Goal: Task Accomplishment & Management: Use online tool/utility

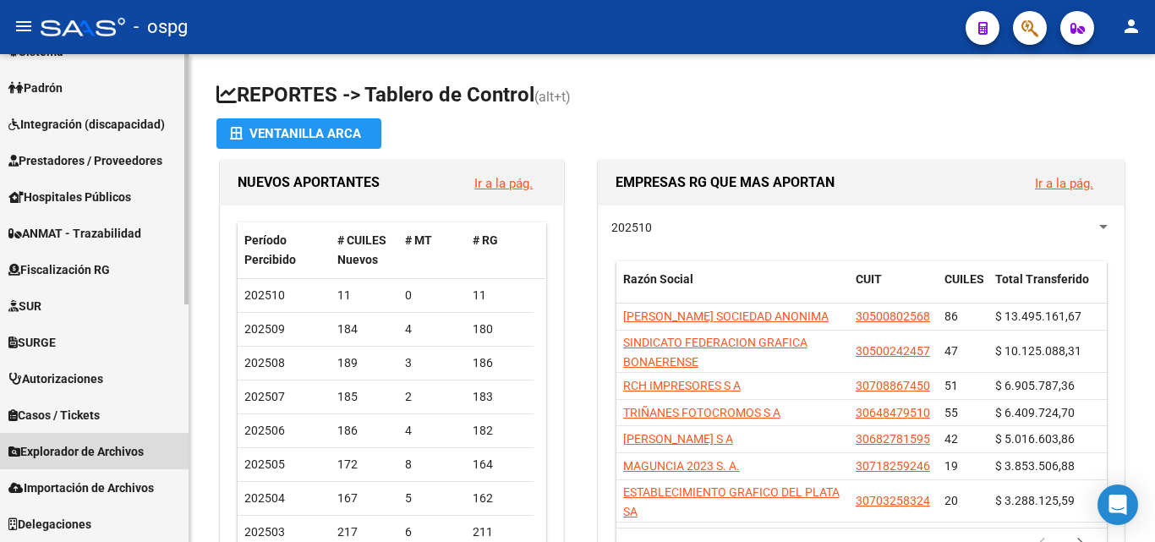
click at [122, 444] on span "Explorador de Archivos" at bounding box center [75, 451] width 135 height 19
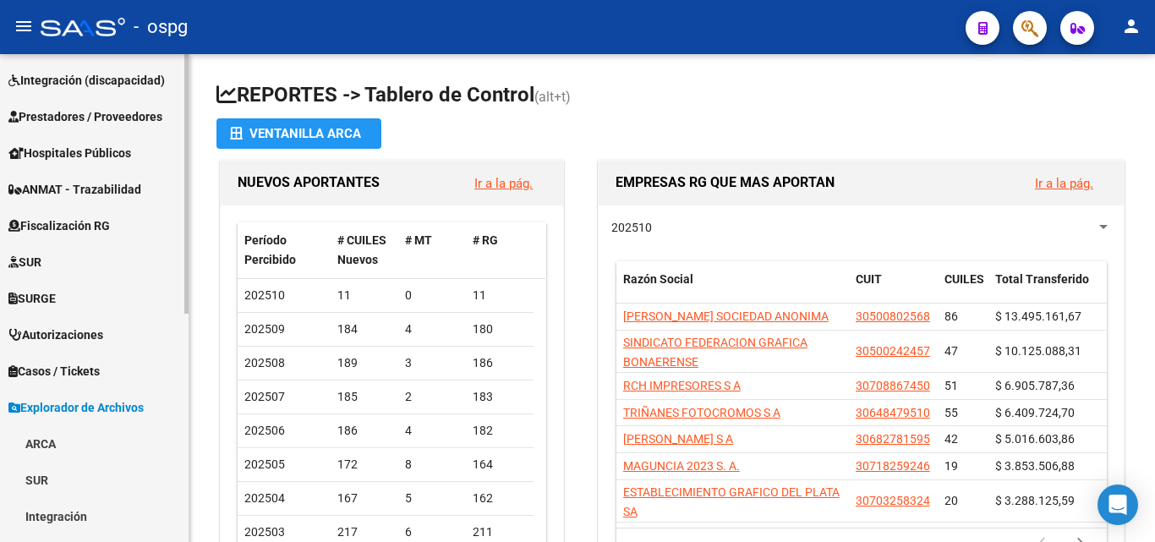
scroll to position [294, 0]
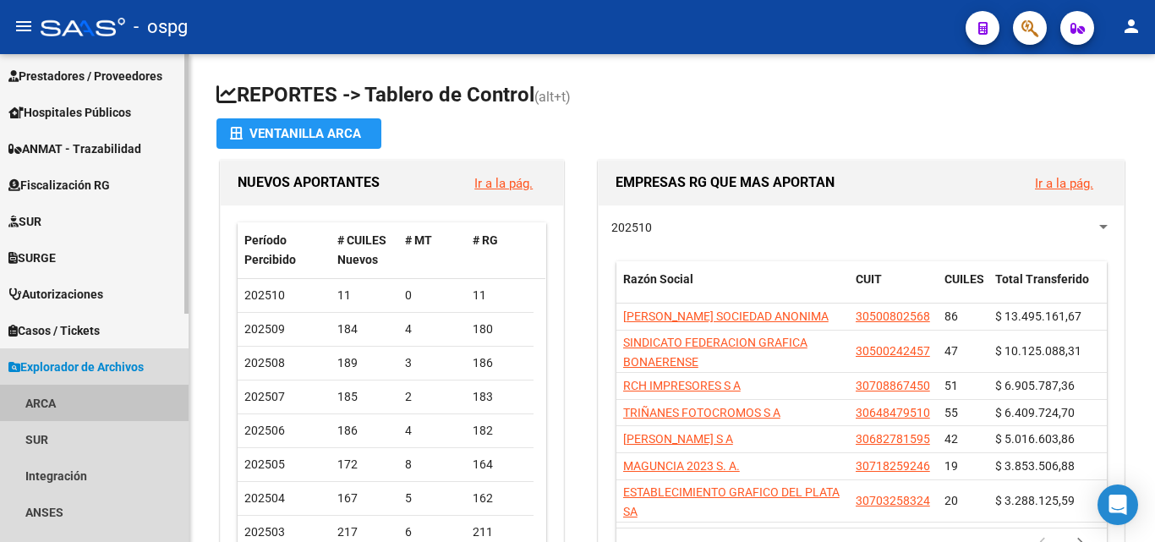
click at [56, 402] on link "ARCA" at bounding box center [94, 403] width 189 height 36
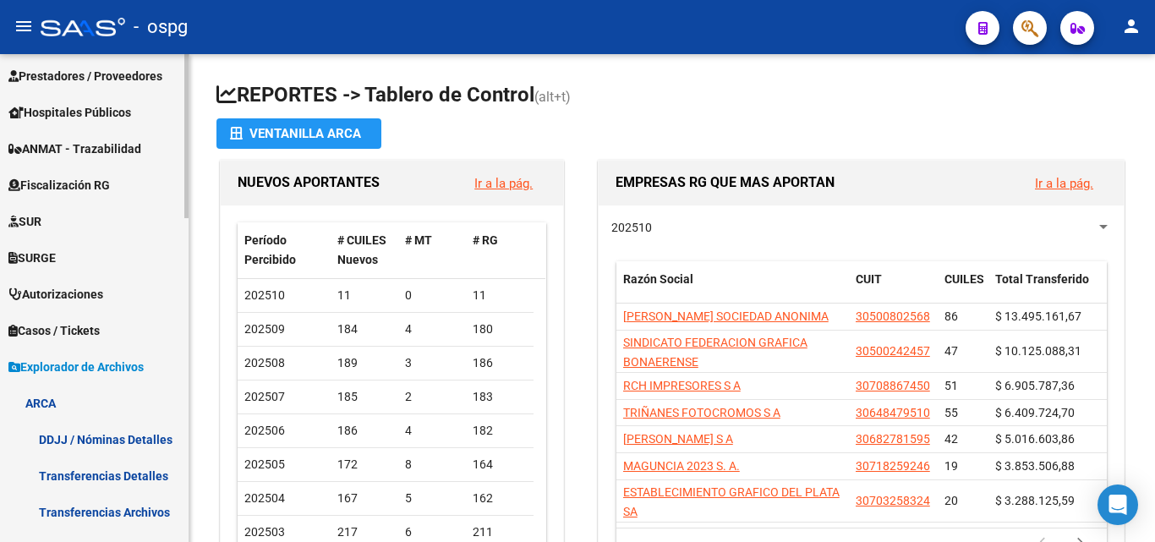
scroll to position [463, 0]
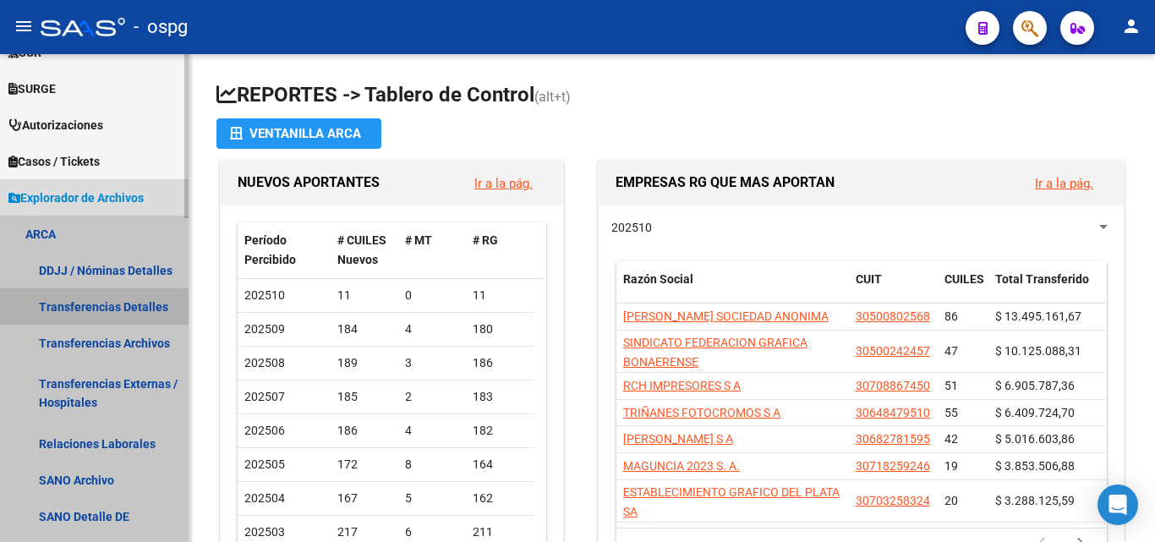
click at [90, 309] on link "Transferencias Detalles" at bounding box center [94, 306] width 189 height 36
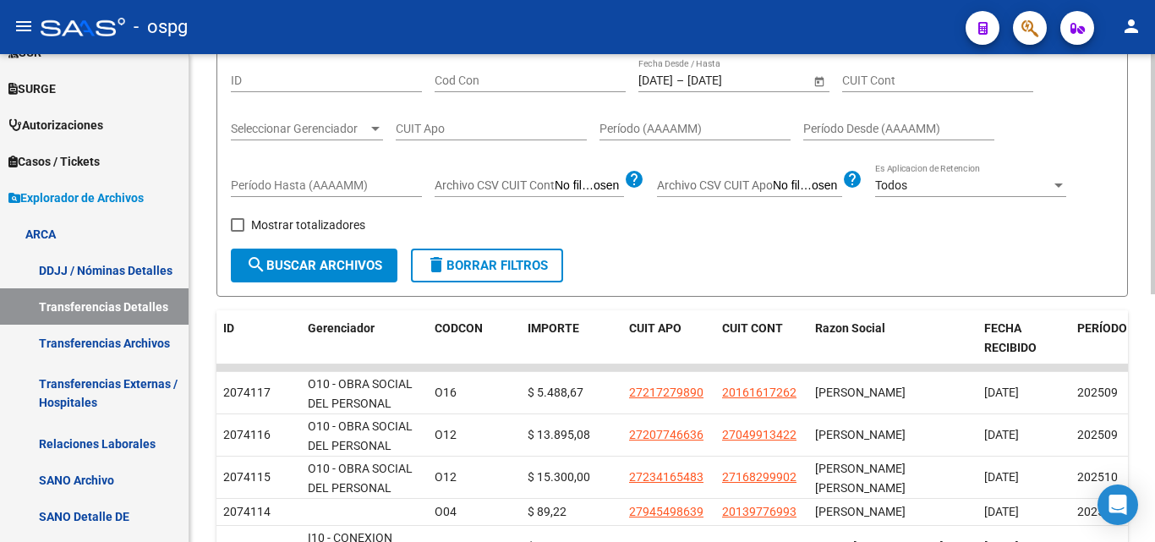
scroll to position [169, 0]
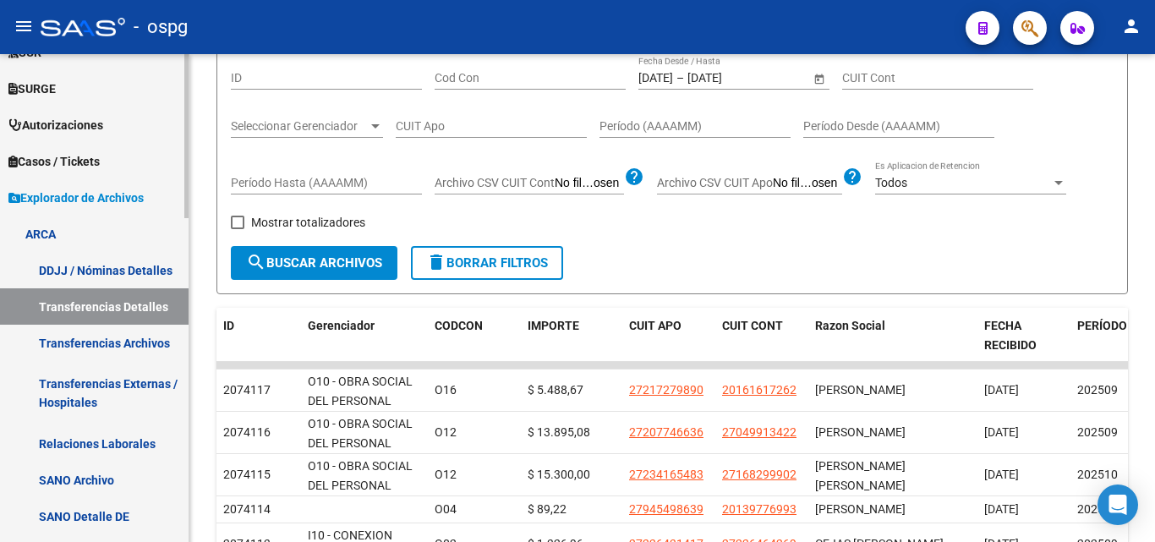
click at [99, 395] on link "Transferencias Externas / Hospitales" at bounding box center [94, 393] width 189 height 64
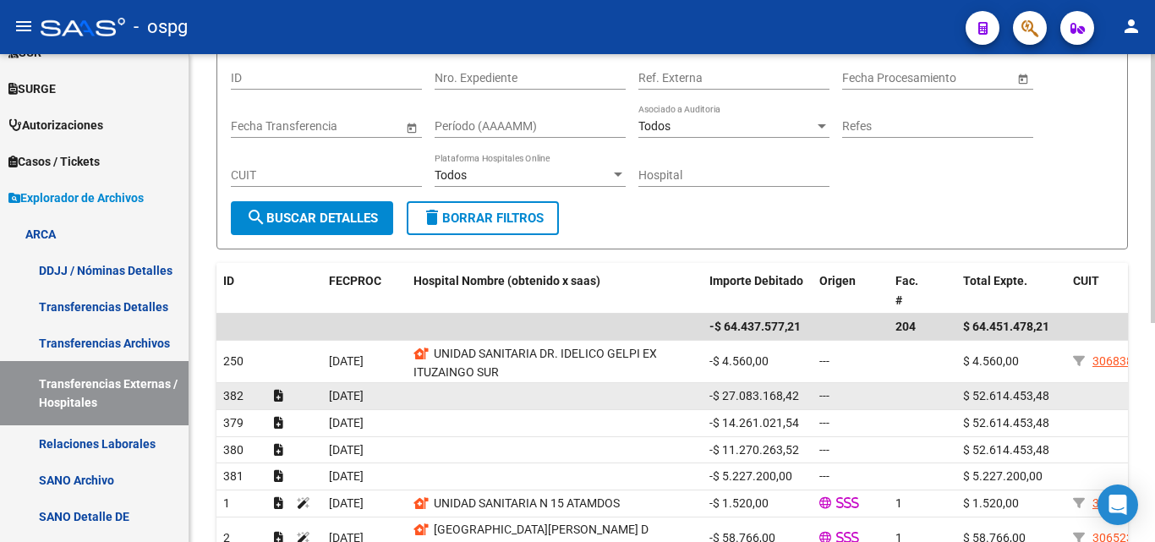
scroll to position [254, 0]
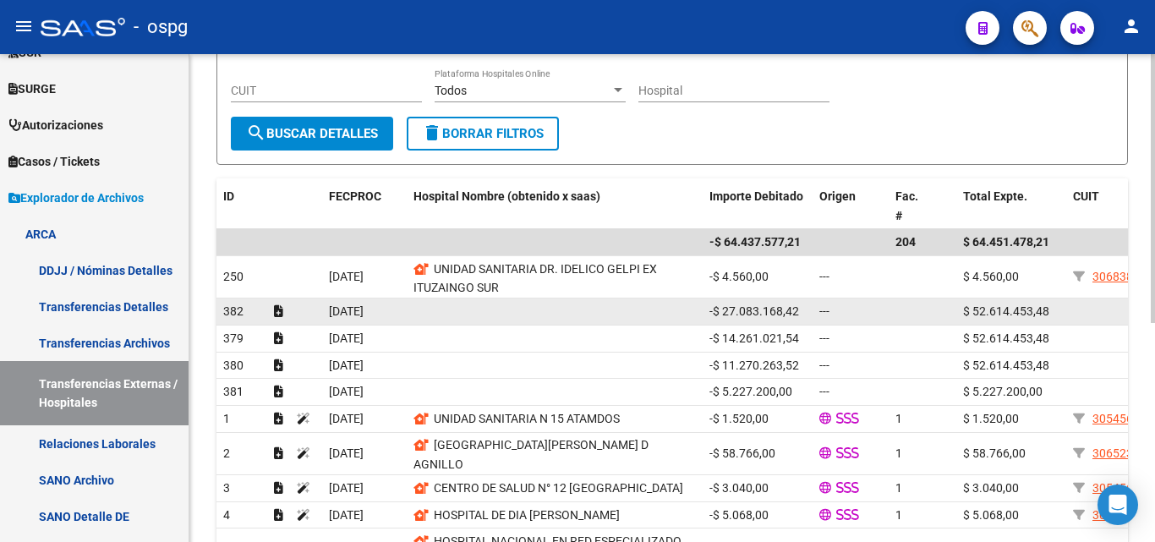
click at [608, 308] on datatable-body-cell at bounding box center [555, 311] width 296 height 26
click at [1054, 305] on div "$ 52.614.453,48" at bounding box center [1011, 311] width 96 height 19
click at [277, 305] on icon at bounding box center [278, 311] width 9 height 12
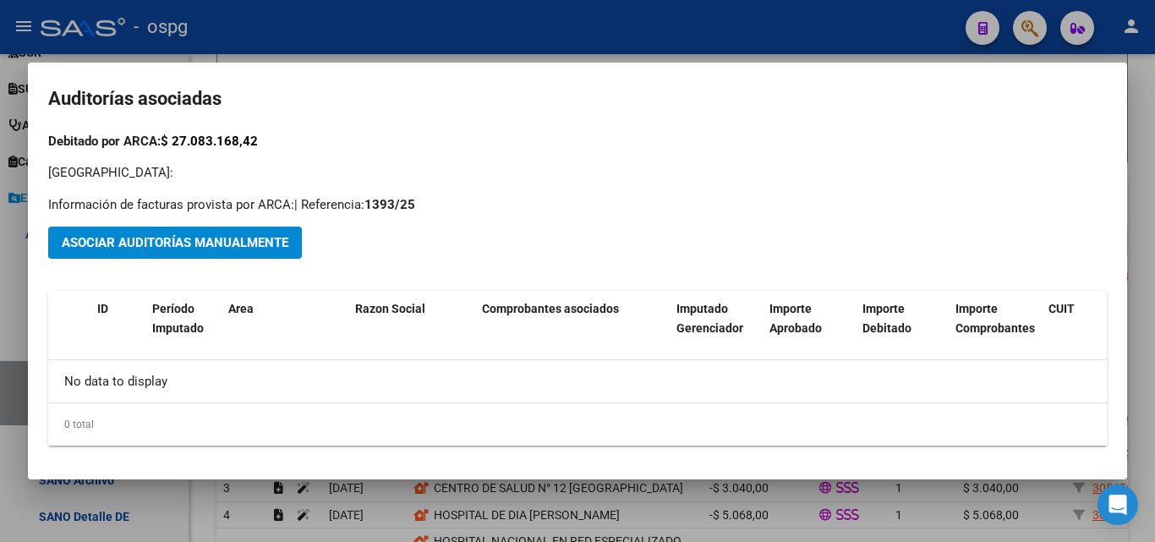
click at [200, 236] on span "Asociar Auditorías Manualmente" at bounding box center [175, 243] width 227 height 15
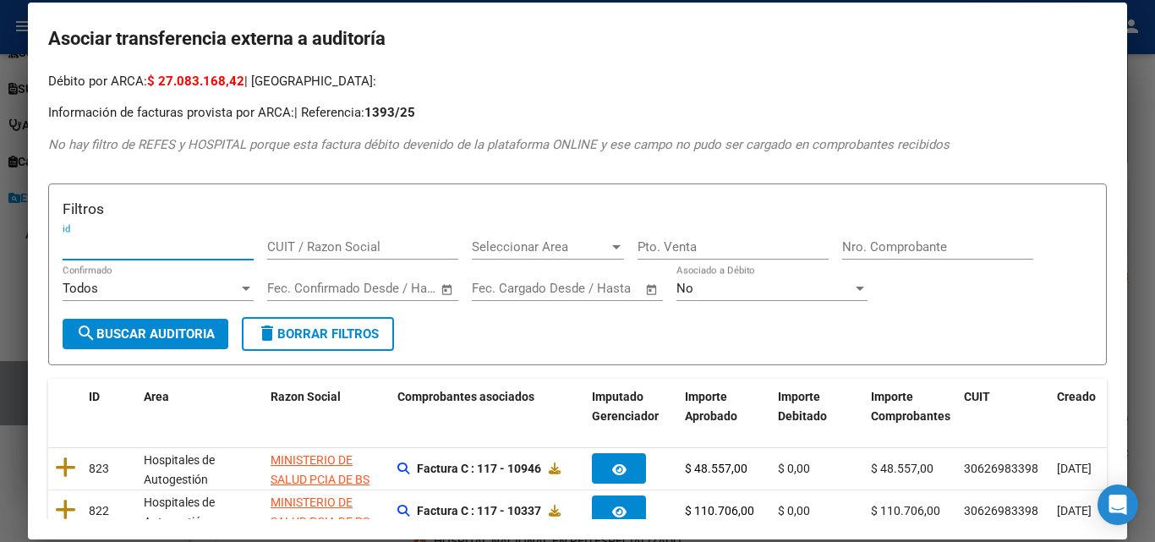
scroll to position [0, 0]
click at [0, 46] on div at bounding box center [577, 271] width 1155 height 542
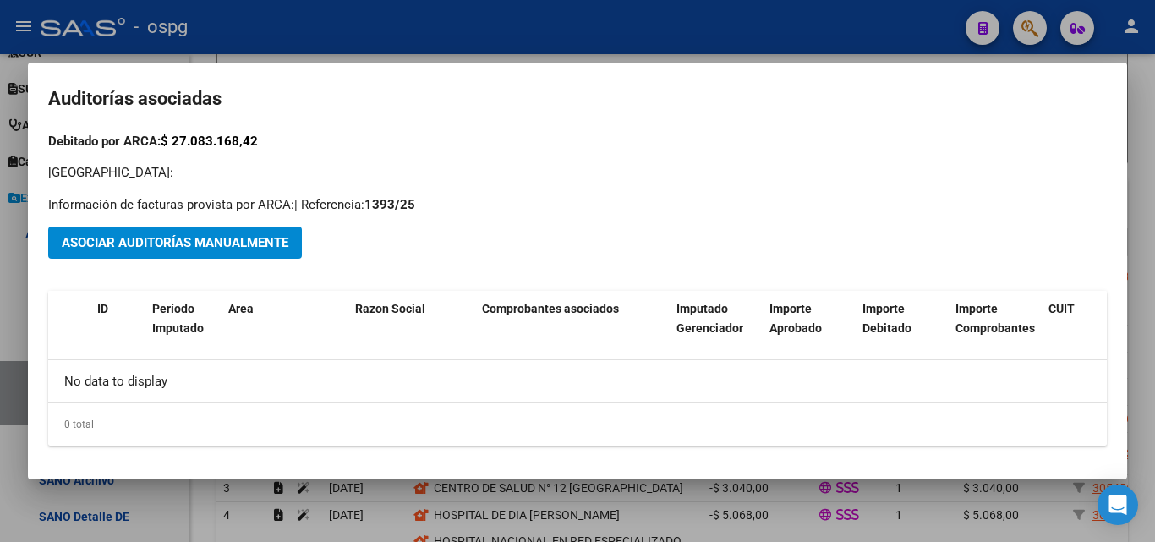
click at [0, 44] on div at bounding box center [577, 271] width 1155 height 542
